Goal: Task Accomplishment & Management: Use online tool/utility

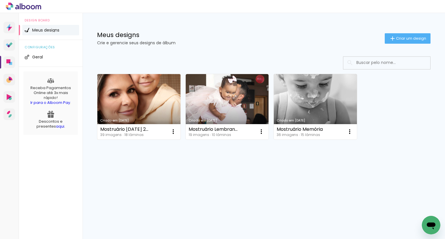
click at [123, 98] on link "Criado em [DATE]" at bounding box center [138, 106] width 83 height 65
